Goal: Task Accomplishment & Management: Use online tool/utility

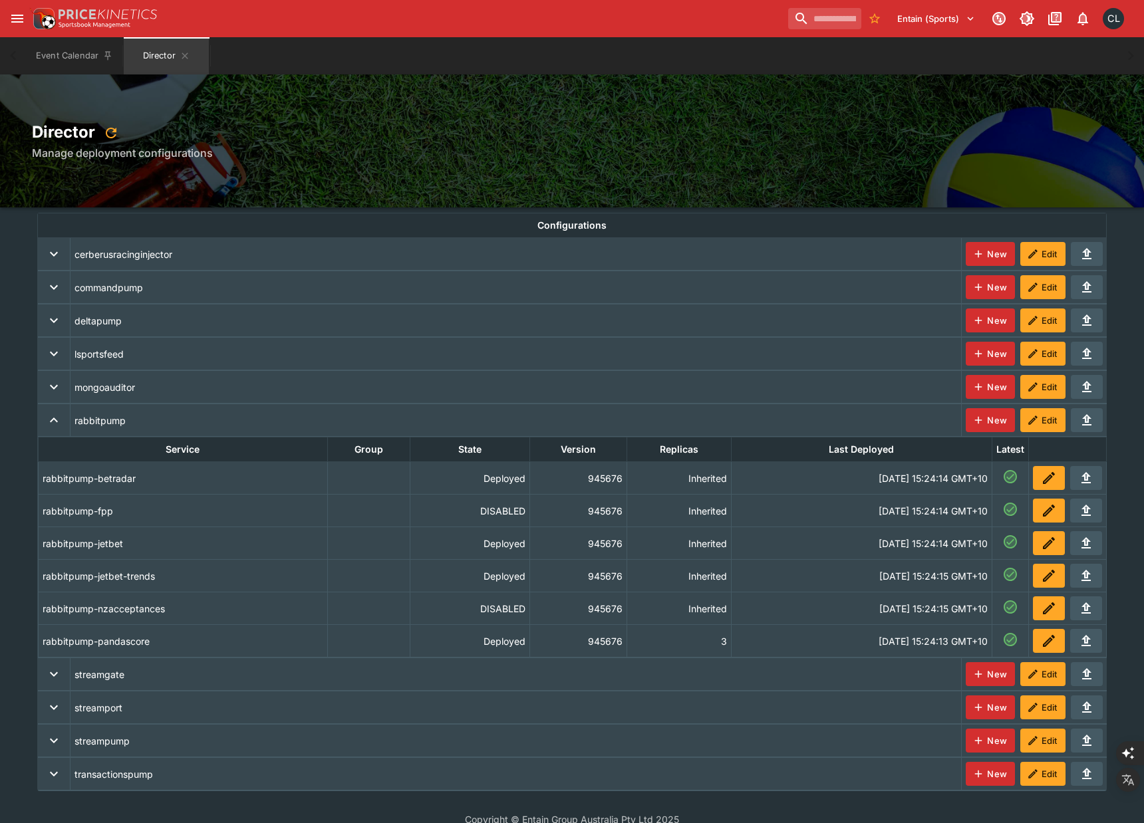
scroll to position [19, 0]
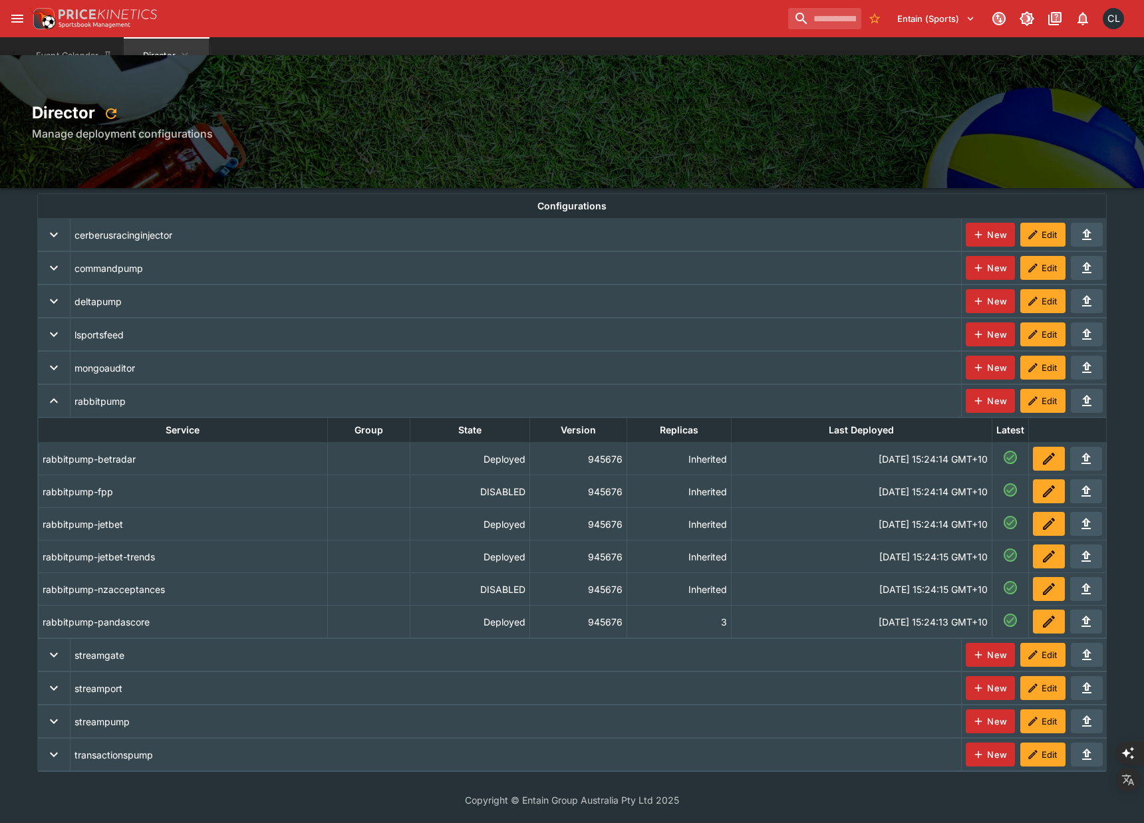
click at [1041, 464] on icon "deployments" at bounding box center [1049, 459] width 16 height 16
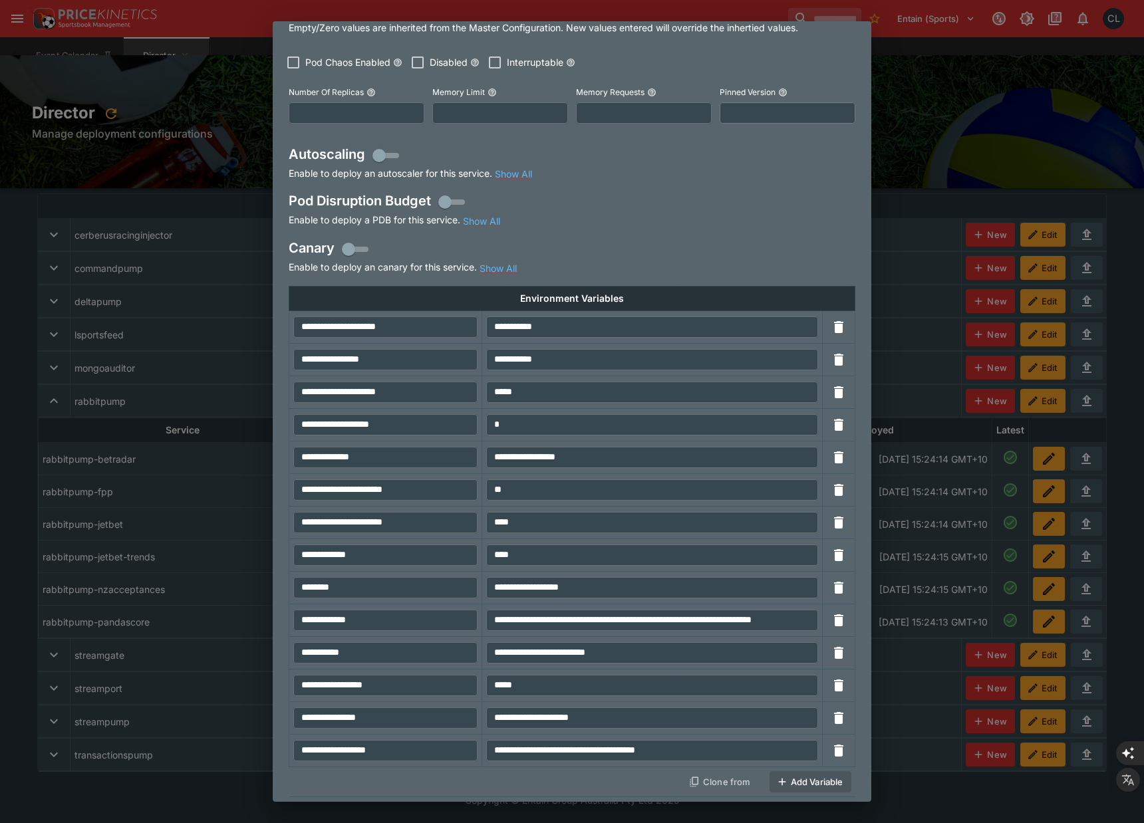
scroll to position [0, 0]
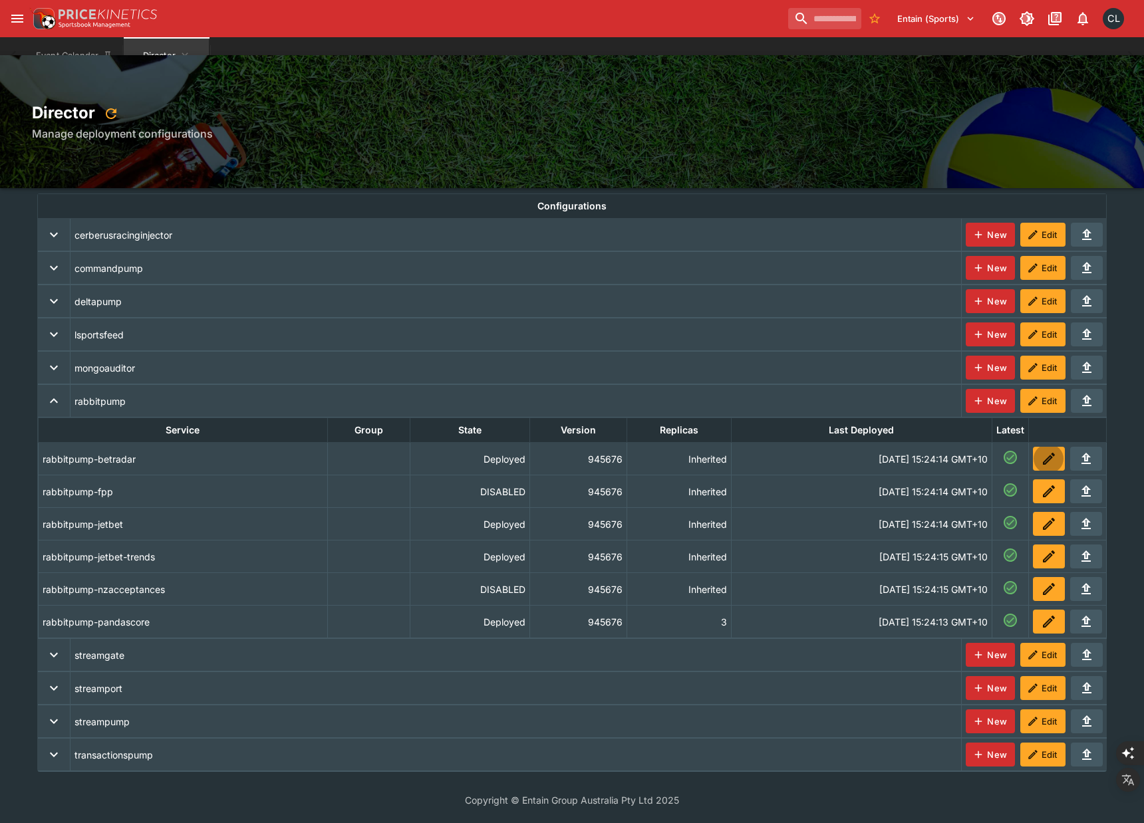
click at [1050, 496] on icon "deployments" at bounding box center [1049, 492] width 16 height 16
click at [1041, 461] on icon "deployments" at bounding box center [1049, 459] width 16 height 16
click at [1038, 619] on button "deployments" at bounding box center [1049, 622] width 32 height 24
click at [1044, 589] on icon "deployments" at bounding box center [1049, 589] width 16 height 16
click at [1050, 561] on icon "deployments" at bounding box center [1049, 557] width 16 height 16
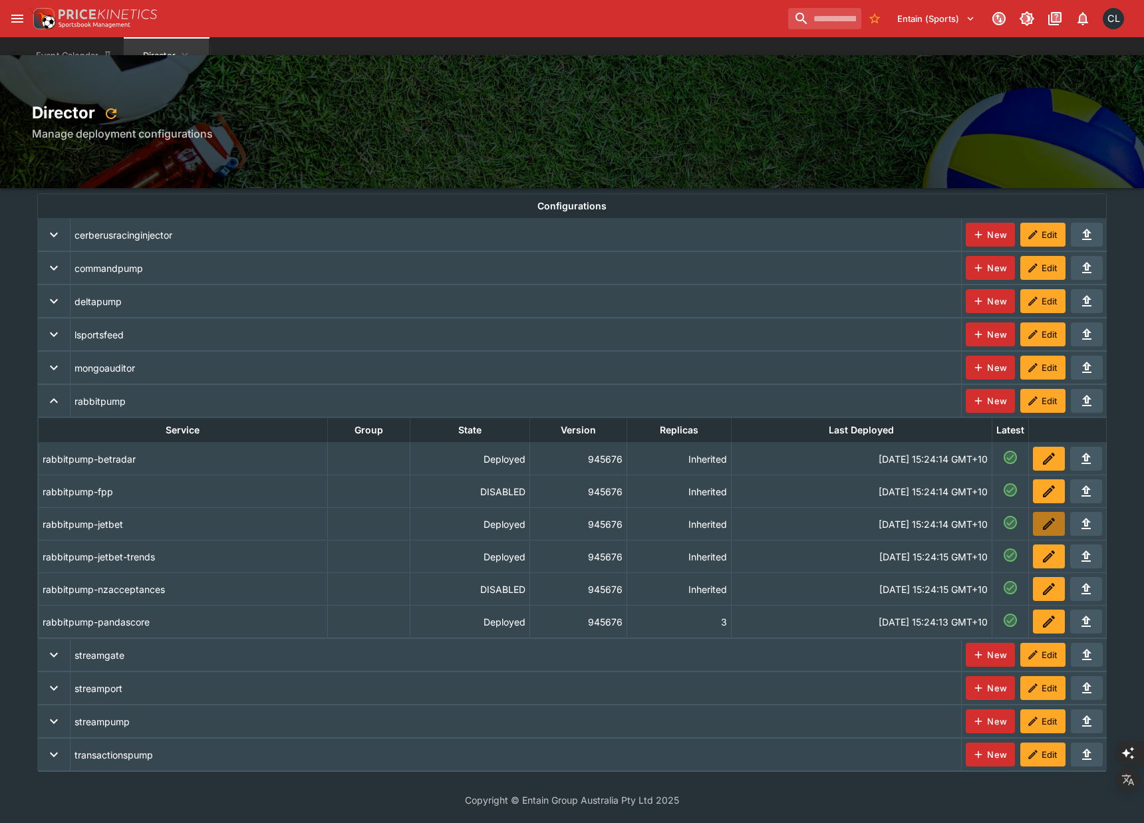
click at [1045, 527] on icon "deployments" at bounding box center [1047, 525] width 7 height 7
click at [1050, 460] on icon "deployments" at bounding box center [1049, 459] width 16 height 16
click at [1054, 489] on icon "deployments" at bounding box center [1049, 492] width 16 height 16
click at [1044, 529] on icon "deployments" at bounding box center [1049, 524] width 12 height 12
click at [1043, 462] on icon "deployments" at bounding box center [1049, 459] width 12 height 12
